Goal: Entertainment & Leisure: Consume media (video, audio)

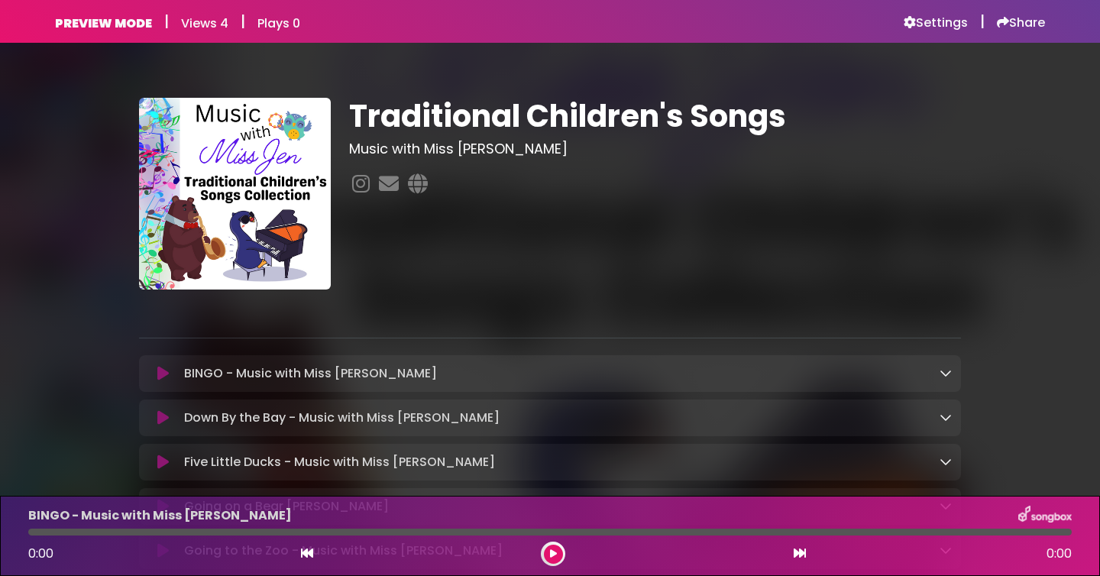
scroll to position [602, 0]
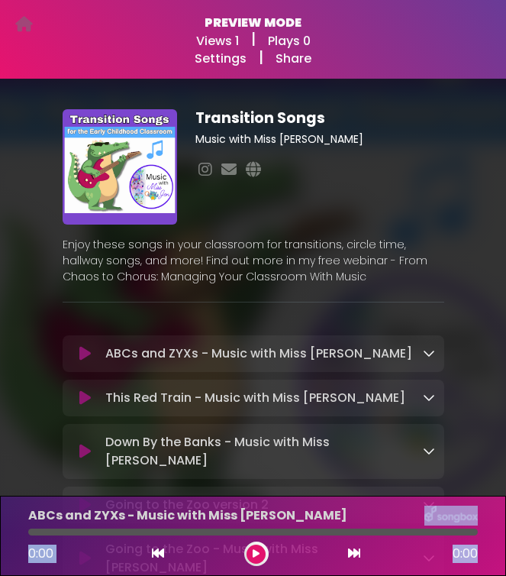
drag, startPoint x: 490, startPoint y: 567, endPoint x: 489, endPoint y: 495, distance: 72.5
click at [489, 496] on div "ABCs and ZYXs - Music with Miss [PERSON_NAME] 0:00 0:00" at bounding box center [253, 536] width 506 height 80
click at [473, 441] on div "Transition Songs Music with Miss [PERSON_NAME] ×" at bounding box center [253, 581] width 506 height 993
drag, startPoint x: 412, startPoint y: 570, endPoint x: 411, endPoint y: 529, distance: 40.5
click at [411, 529] on div "ABCs and ZYXs - Music with Miss [PERSON_NAME] 0:00 0:00" at bounding box center [253, 536] width 506 height 80
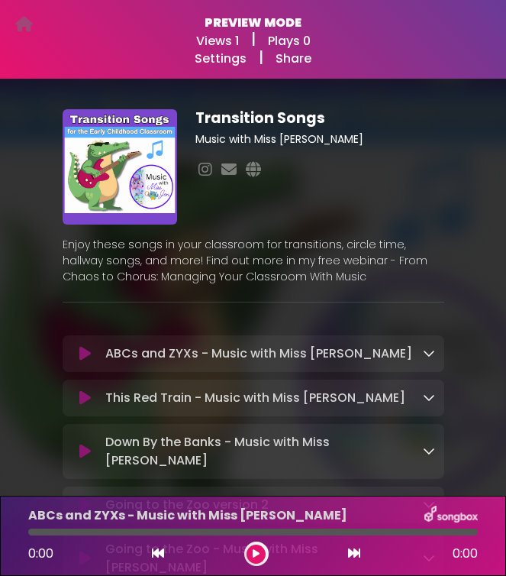
click at [460, 420] on div "Transition Songs Music with Miss [PERSON_NAME] ×" at bounding box center [253, 581] width 506 height 993
